Goal: Submit feedback/report problem

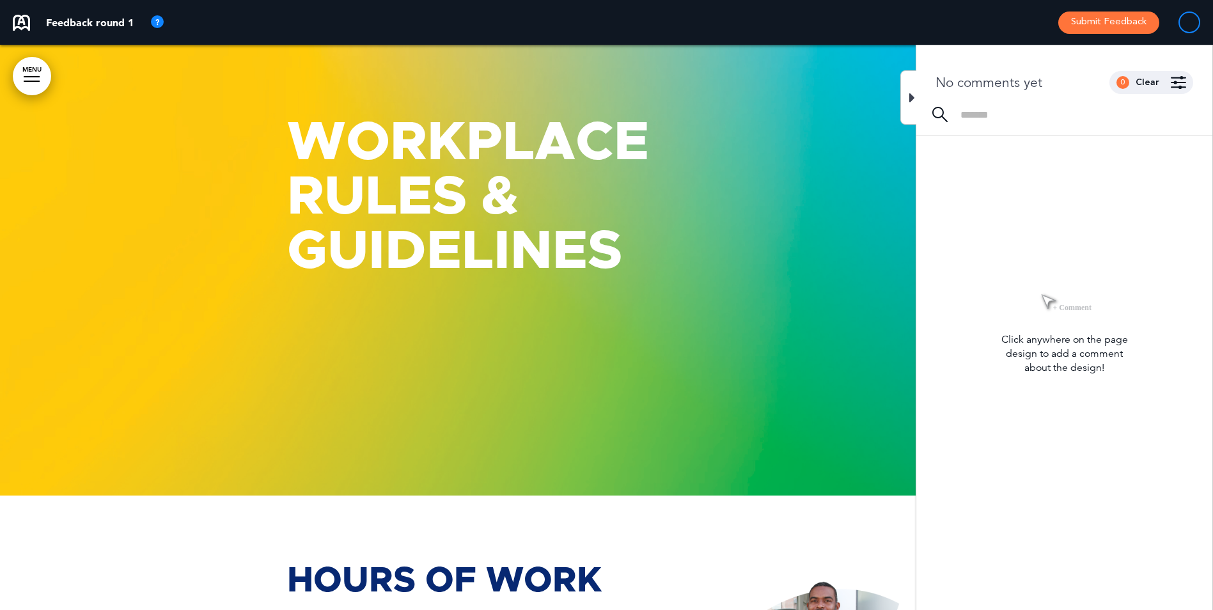
scroll to position [23059, 0]
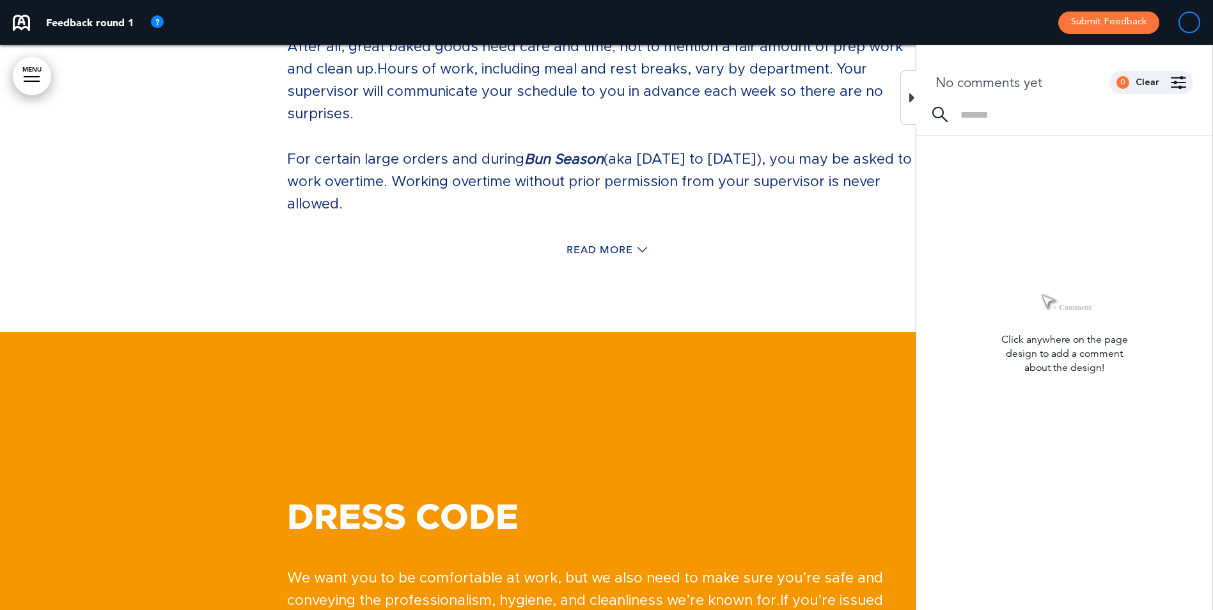
click at [662, 269] on div "Hours Of Work We bake our products fresh every single day (including holidays),…" at bounding box center [606, 49] width 639 height 526
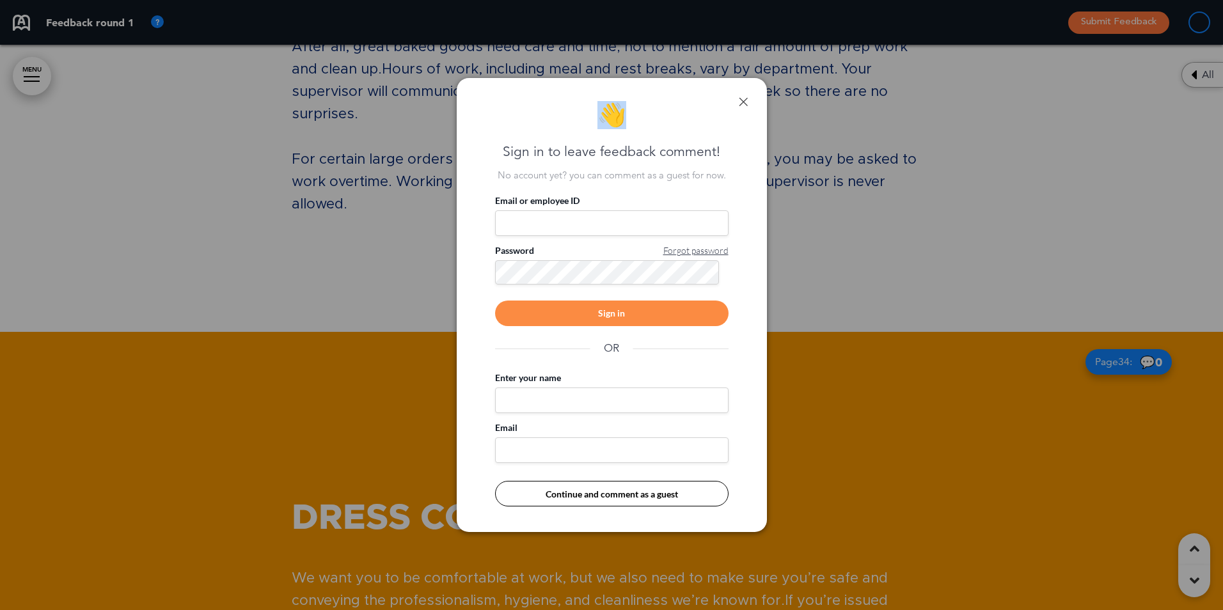
click at [745, 97] on div "👋 Sign in to leave feedback comment! No account yet? you can comment as a guest…" at bounding box center [612, 305] width 310 height 454
click at [745, 97] on link at bounding box center [743, 101] width 9 height 9
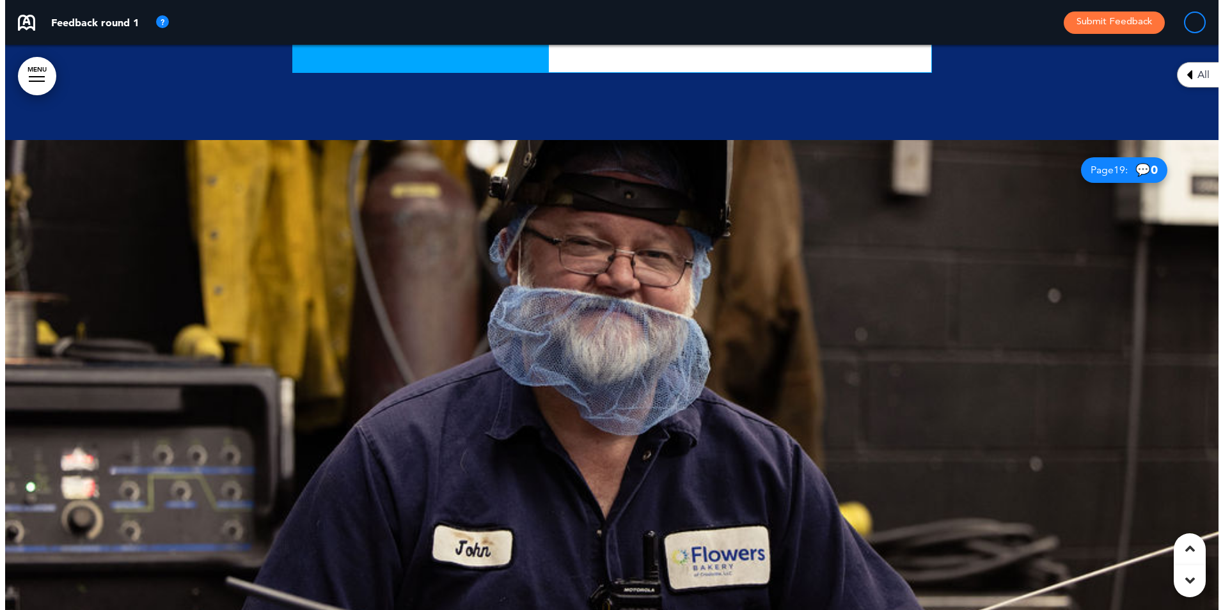
scroll to position [14476, 0]
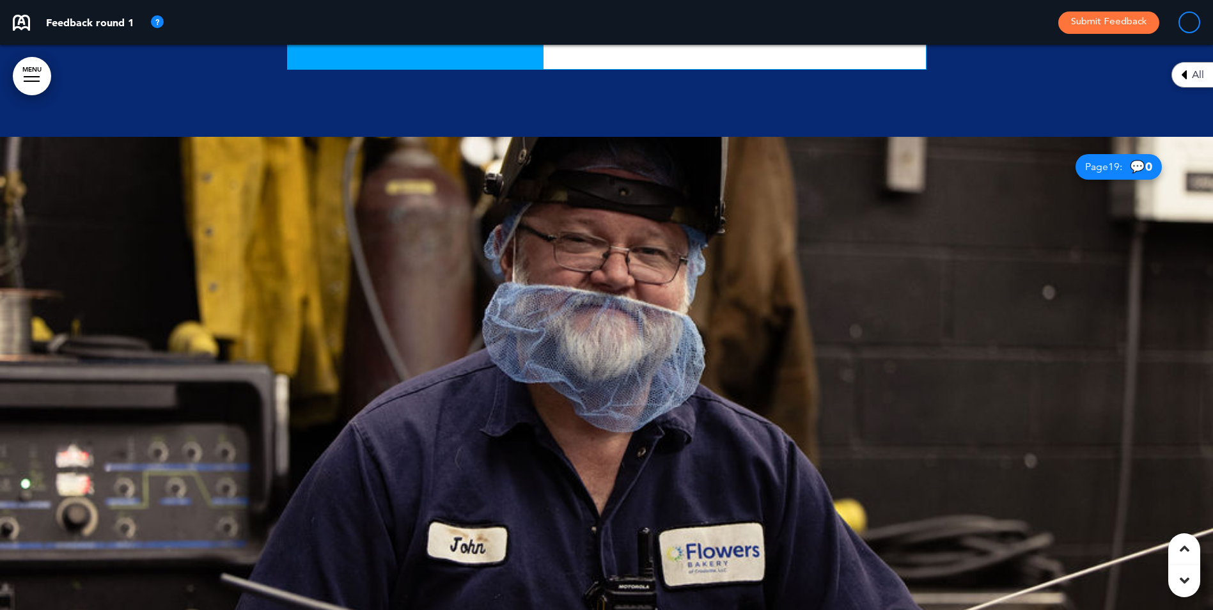
click at [32, 72] on link "MENU" at bounding box center [32, 76] width 38 height 38
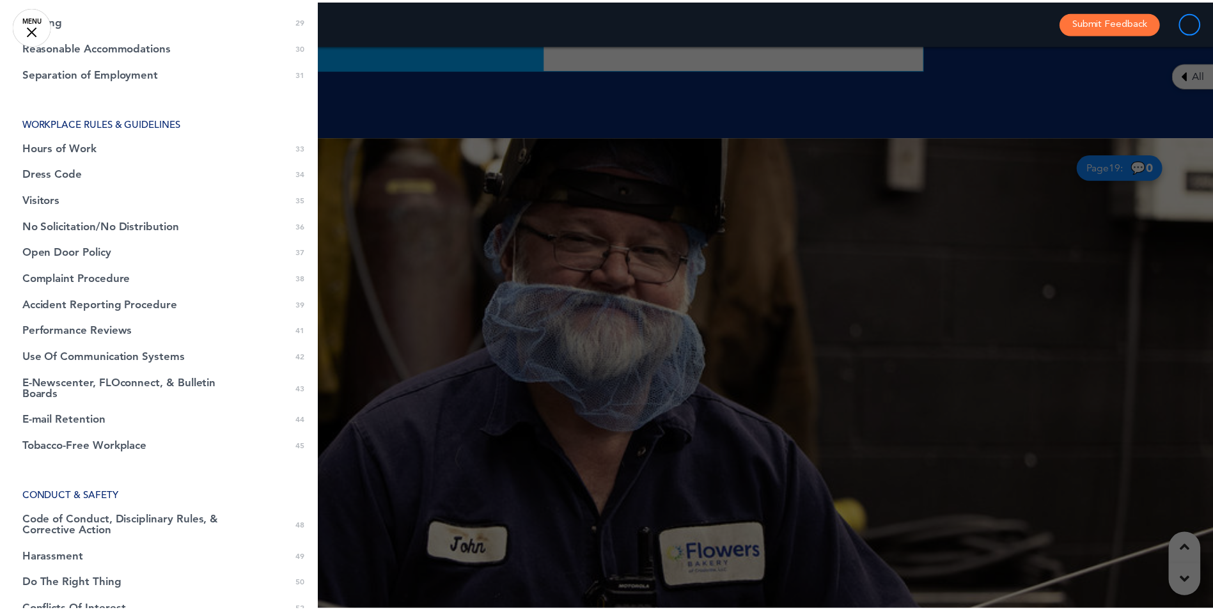
scroll to position [786, 0]
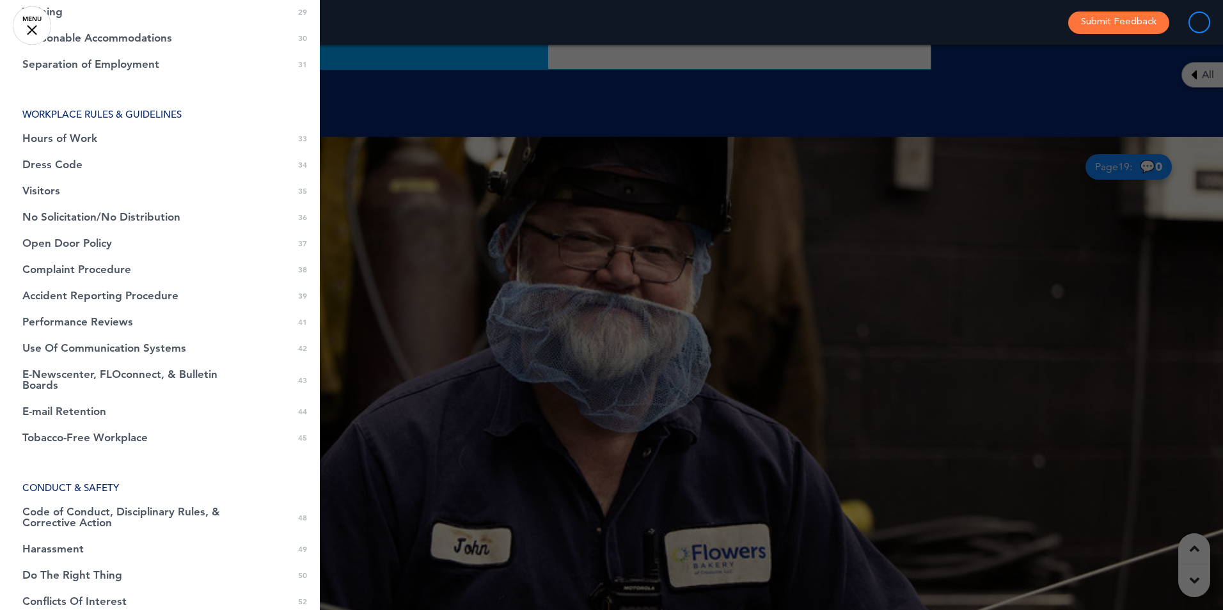
click at [889, 276] on div at bounding box center [611, 305] width 1223 height 610
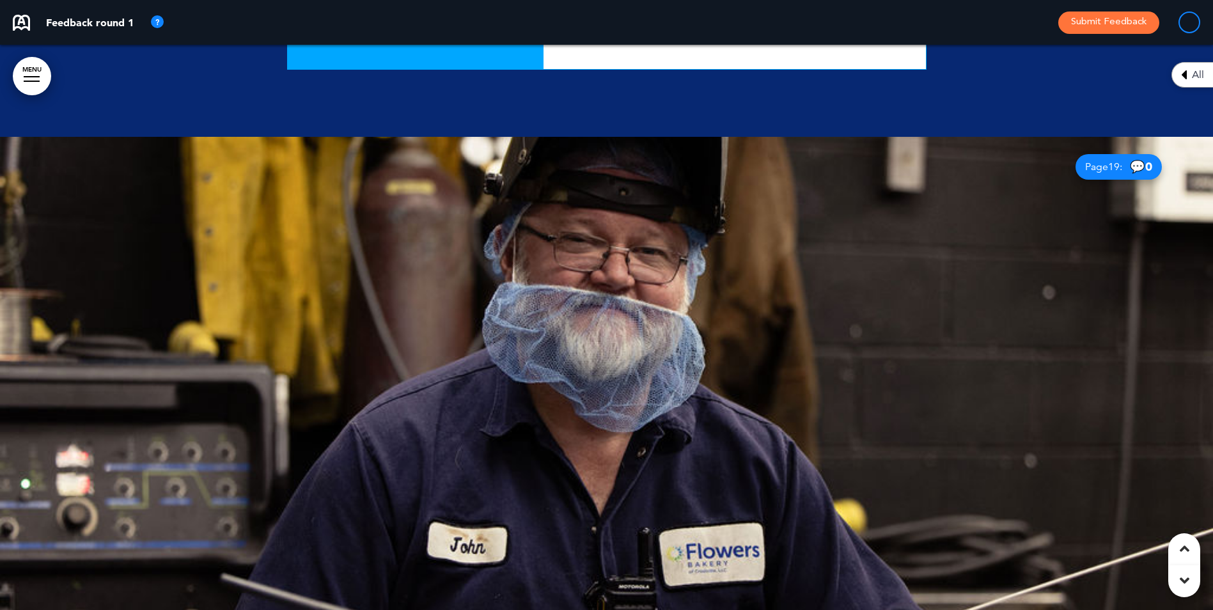
drag, startPoint x: 1187, startPoint y: 154, endPoint x: 1226, endPoint y: 154, distance: 39.0
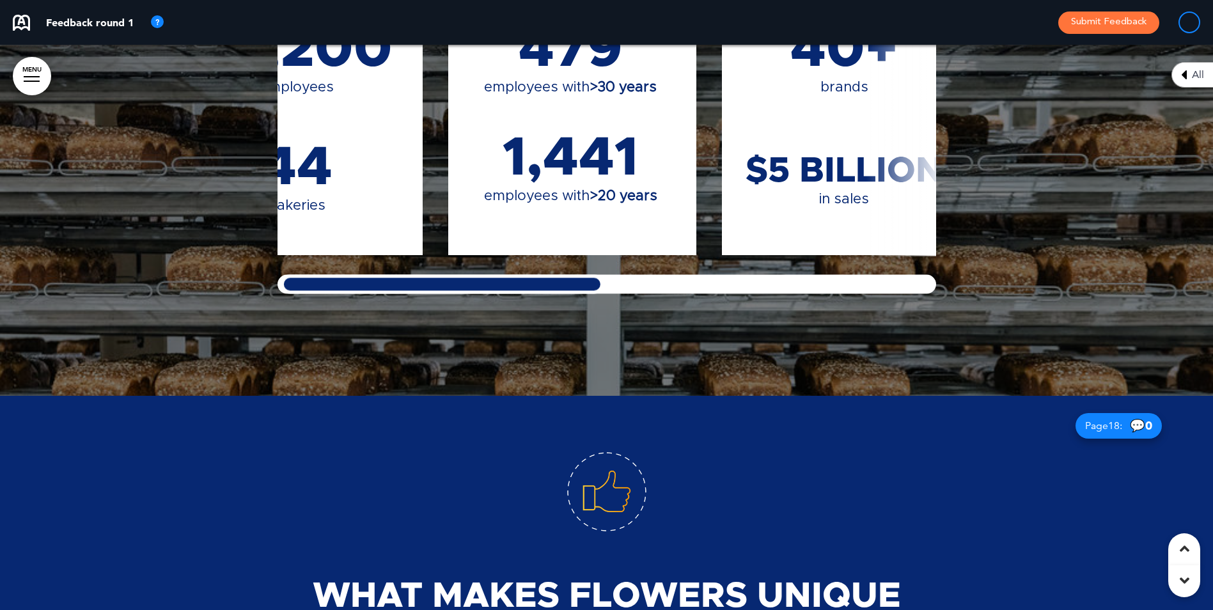
scroll to position [0, 0]
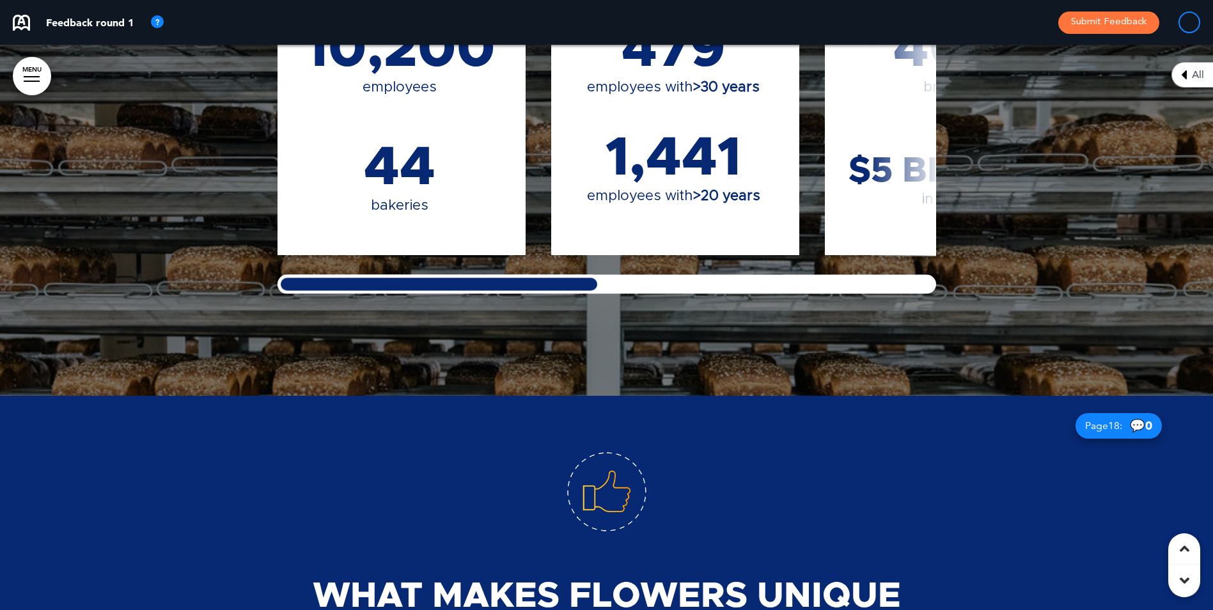
click at [373, 274] on div at bounding box center [439, 283] width 323 height 19
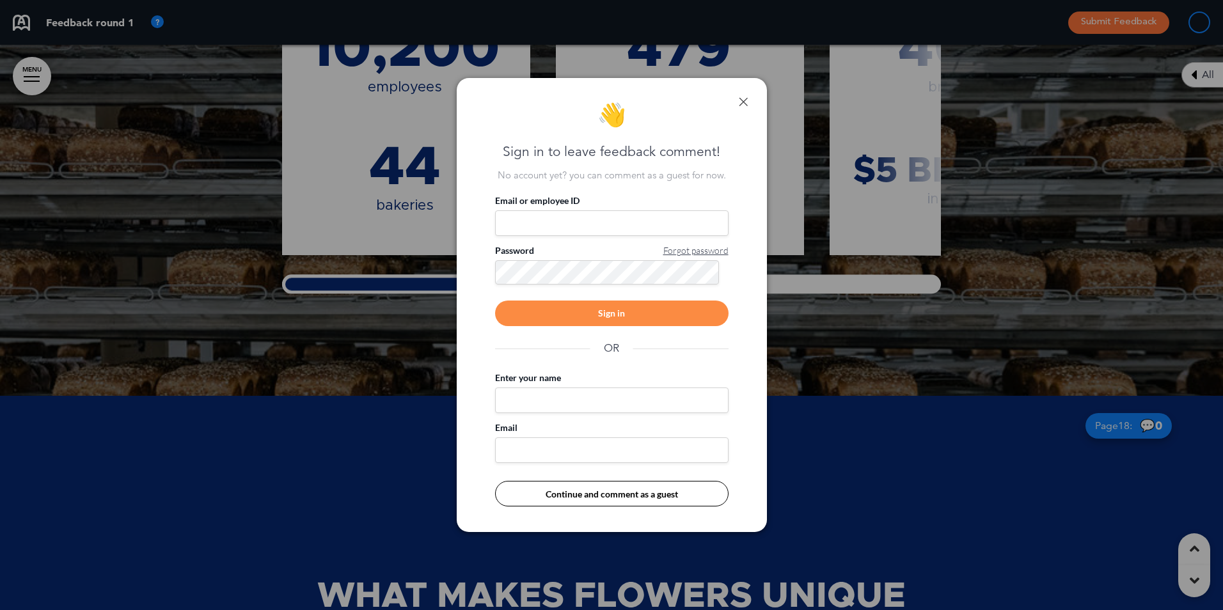
click at [740, 106] on link at bounding box center [743, 101] width 9 height 9
